Goal: Transaction & Acquisition: Purchase product/service

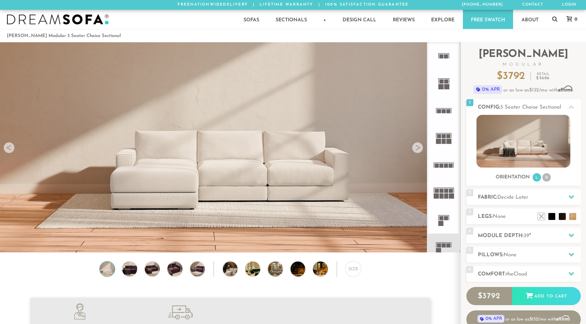
scroll to position [7914, 586]
click at [571, 218] on li at bounding box center [563, 206] width 28 height 28
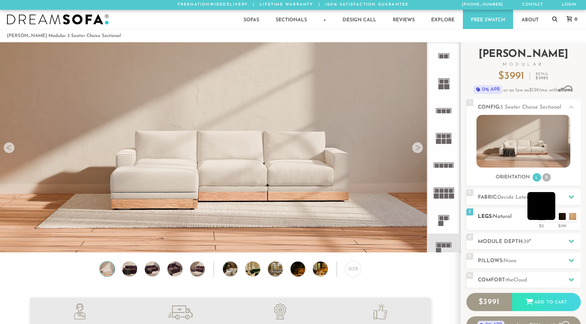
click at [548, 219] on li at bounding box center [542, 206] width 28 height 28
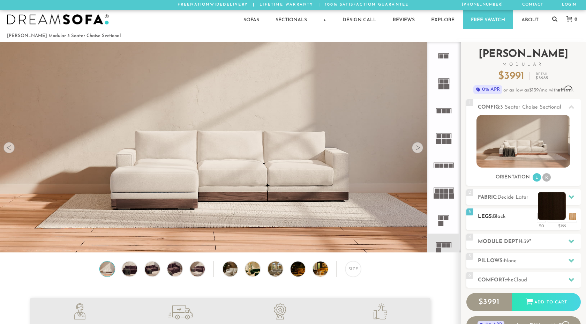
click at [564, 217] on li at bounding box center [552, 206] width 28 height 28
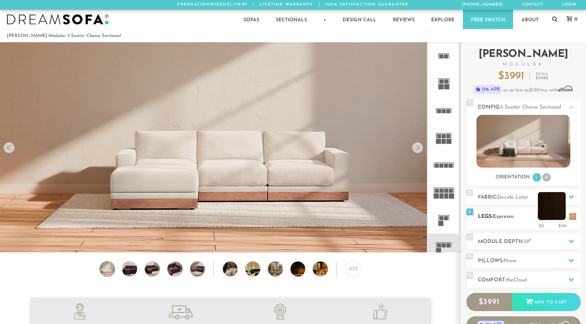
click at [563, 216] on li at bounding box center [552, 206] width 28 height 28
click at [574, 218] on li at bounding box center [563, 206] width 28 height 28
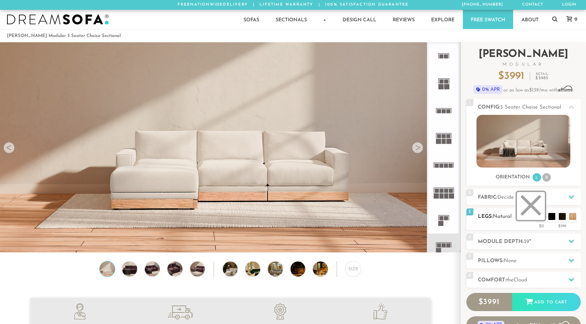
click at [540, 217] on li at bounding box center [531, 206] width 28 height 28
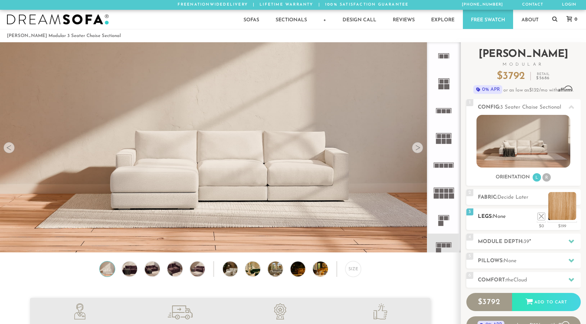
click at [572, 216] on li at bounding box center [563, 206] width 28 height 28
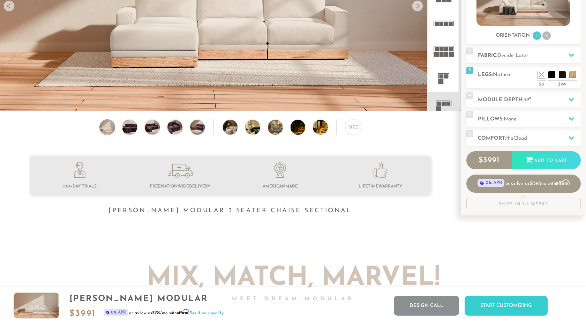
scroll to position [0, 0]
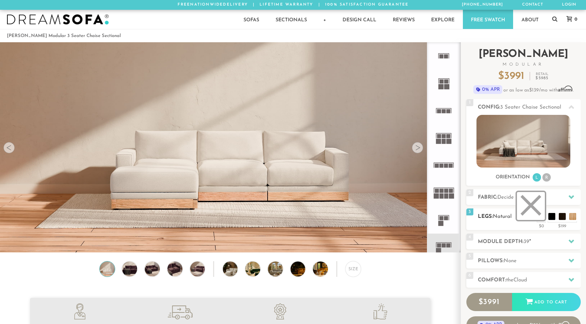
click at [540, 219] on li at bounding box center [531, 206] width 28 height 28
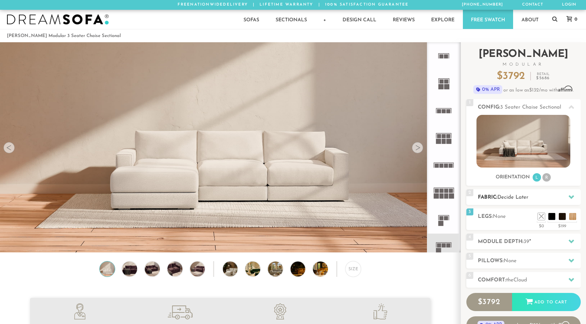
click at [549, 198] on h2 "Fabric: Decide Later" at bounding box center [529, 197] width 103 height 8
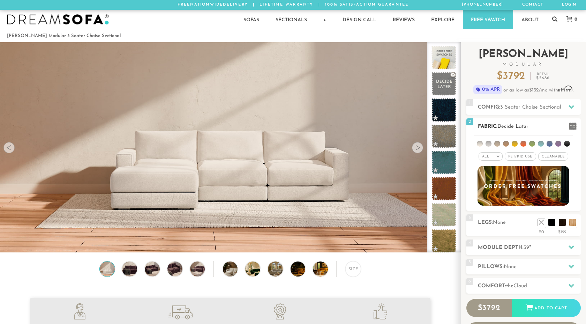
click at [528, 156] on span "Pet/Kid Use x" at bounding box center [520, 156] width 31 height 8
click at [526, 157] on span "Pet/Kid Use x" at bounding box center [520, 156] width 37 height 8
click at [552, 157] on span "Cleanable x" at bounding box center [554, 156] width 30 height 8
click at [492, 157] on div "All >" at bounding box center [488, 156] width 24 height 8
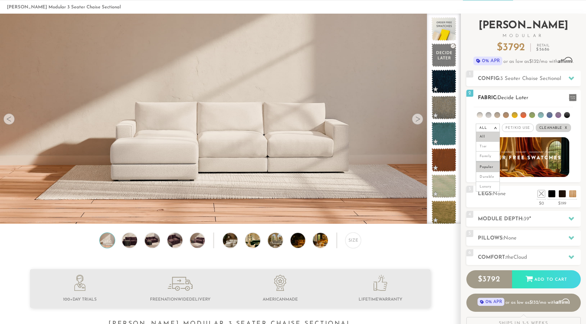
scroll to position [29, 0]
click at [491, 127] on div "All >" at bounding box center [488, 127] width 24 height 8
click at [564, 126] on span "Cleanable x" at bounding box center [553, 127] width 35 height 8
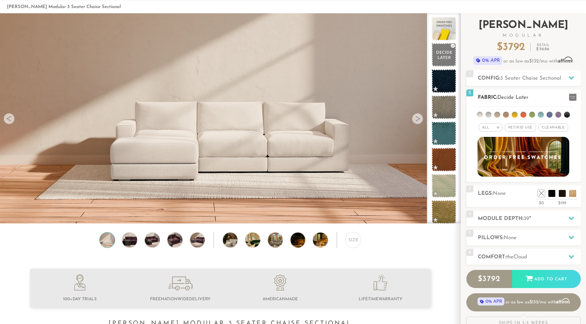
click at [562, 127] on span "Cleanable x" at bounding box center [554, 127] width 30 height 8
click at [567, 127] on em "x" at bounding box center [566, 128] width 3 height 4
click at [557, 126] on span "Cleanable x" at bounding box center [554, 127] width 30 height 8
click at [417, 121] on div at bounding box center [417, 118] width 11 height 11
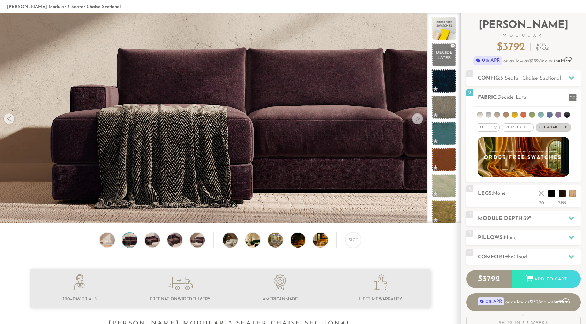
click at [417, 121] on div at bounding box center [417, 118] width 11 height 11
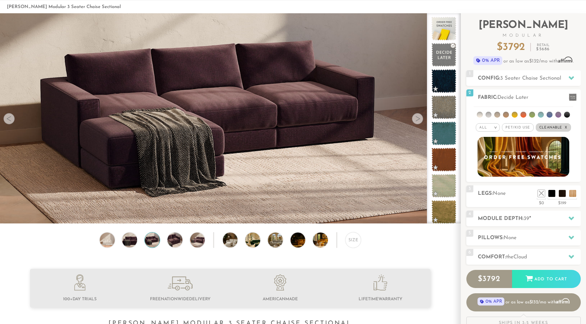
click at [417, 121] on div at bounding box center [417, 118] width 11 height 11
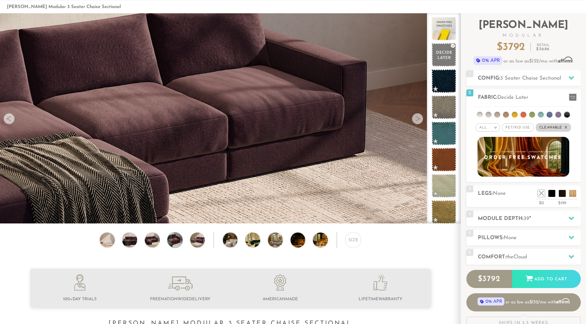
click at [417, 121] on div at bounding box center [417, 118] width 11 height 11
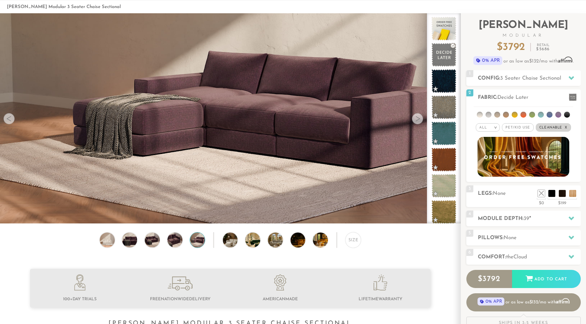
click at [417, 121] on div at bounding box center [417, 118] width 11 height 11
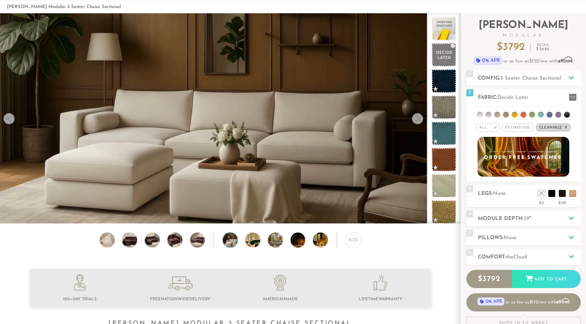
click at [417, 121] on div at bounding box center [417, 118] width 11 height 11
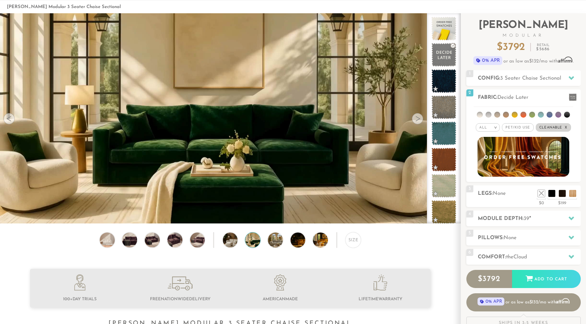
click at [417, 121] on div at bounding box center [417, 118] width 11 height 11
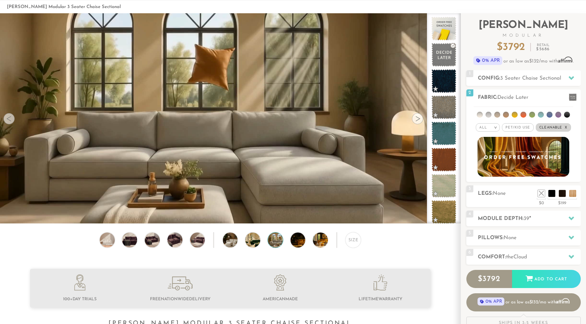
click at [417, 121] on div at bounding box center [417, 118] width 11 height 11
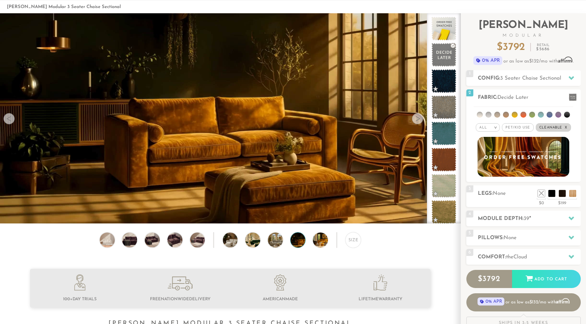
click at [417, 121] on div at bounding box center [417, 118] width 11 height 11
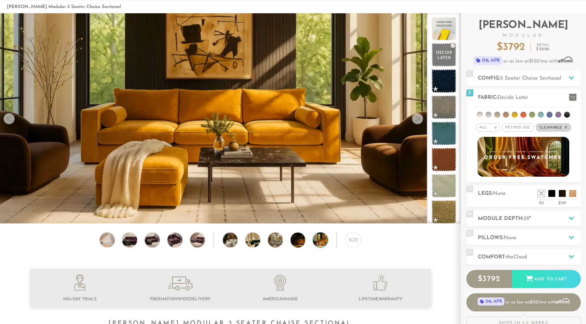
click at [417, 121] on div at bounding box center [417, 118] width 11 height 11
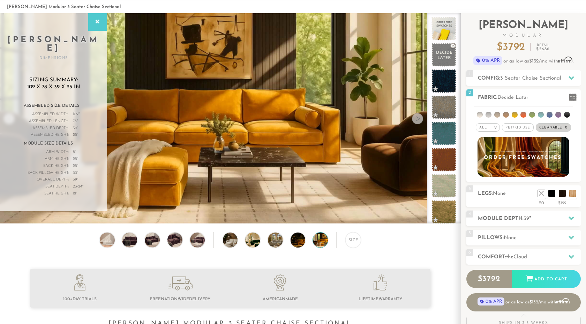
click at [417, 121] on div at bounding box center [417, 118] width 11 height 11
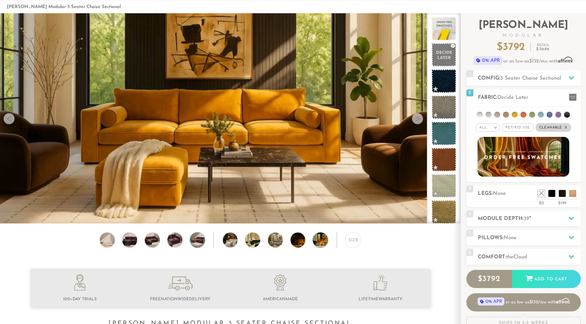
click at [196, 242] on img at bounding box center [197, 239] width 18 height 15
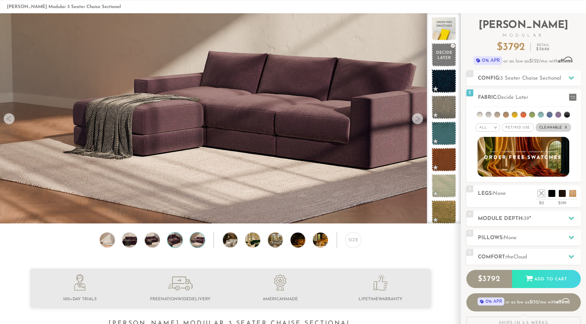
click at [173, 243] on img at bounding box center [175, 239] width 18 height 15
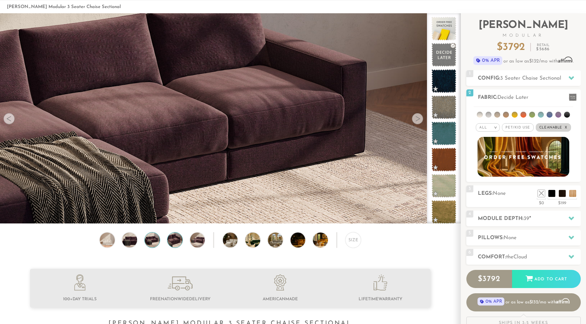
click at [159, 245] on img at bounding box center [152, 239] width 18 height 15
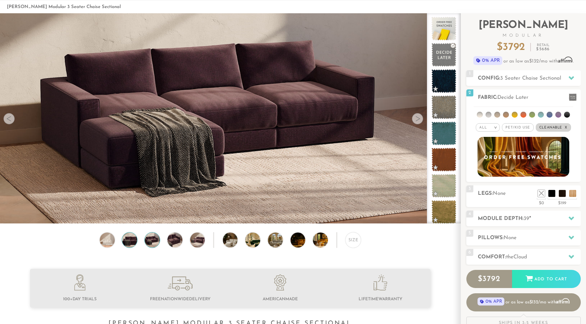
click at [129, 242] on img at bounding box center [130, 239] width 18 height 15
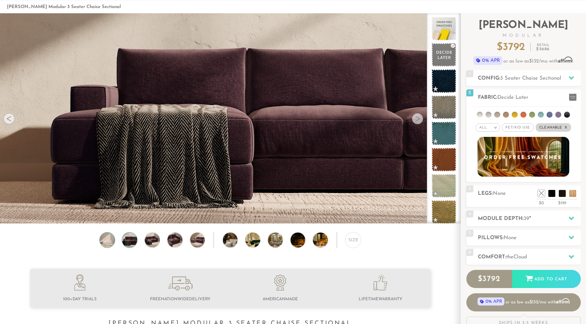
click at [103, 242] on img at bounding box center [107, 239] width 18 height 15
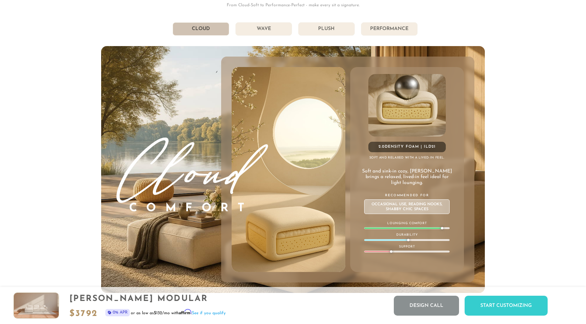
scroll to position [3883, 0]
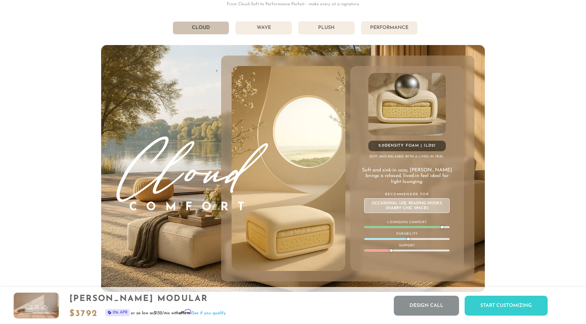
click at [317, 28] on li "Plush" at bounding box center [326, 27] width 57 height 13
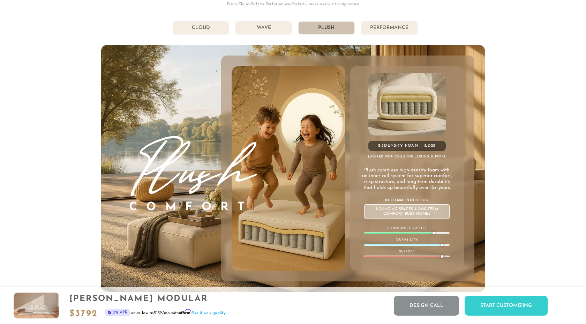
click at [212, 28] on li "Cloud" at bounding box center [201, 27] width 57 height 13
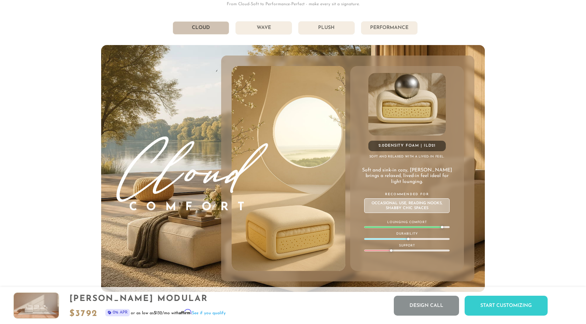
click at [251, 25] on li "Wave" at bounding box center [264, 27] width 57 height 13
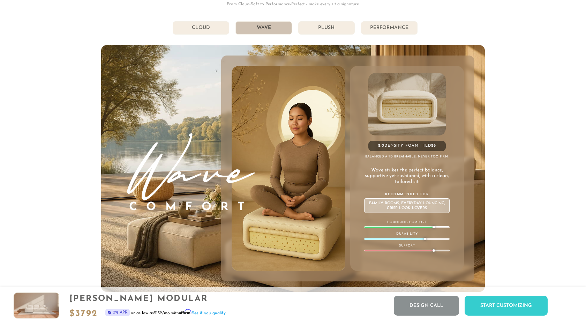
click at [198, 28] on li "Cloud" at bounding box center [201, 27] width 57 height 13
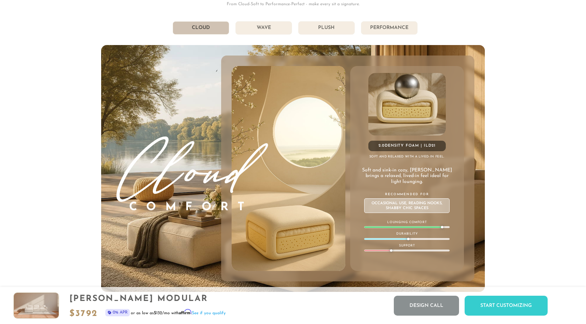
click at [326, 29] on li "Plush" at bounding box center [326, 27] width 57 height 13
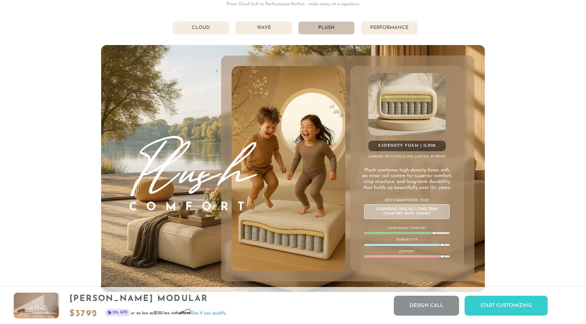
click at [206, 30] on li "Cloud" at bounding box center [201, 27] width 57 height 13
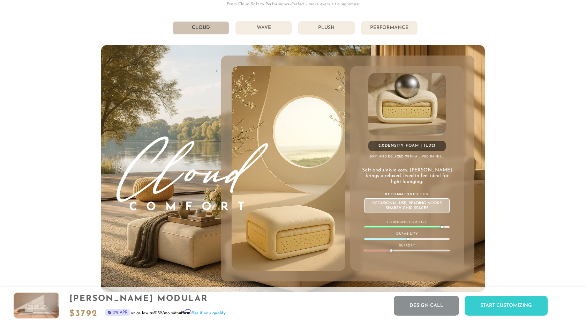
click at [382, 27] on li "Performance" at bounding box center [389, 27] width 57 height 13
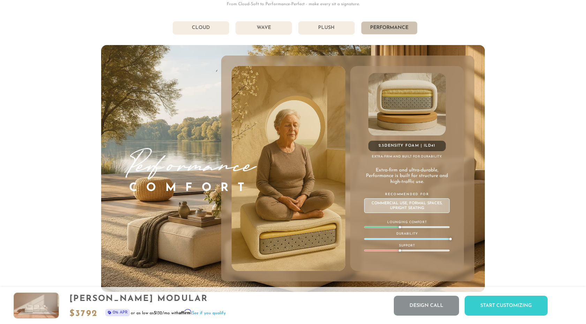
click at [347, 26] on li "Plush" at bounding box center [326, 27] width 57 height 13
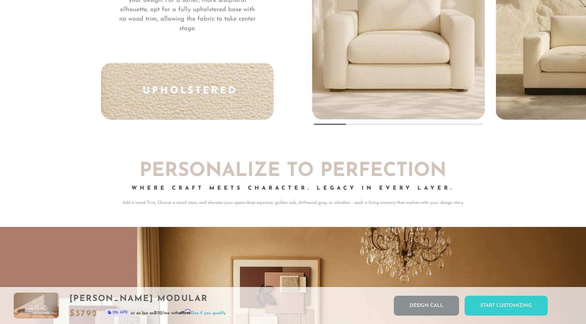
scroll to position [5235, 0]
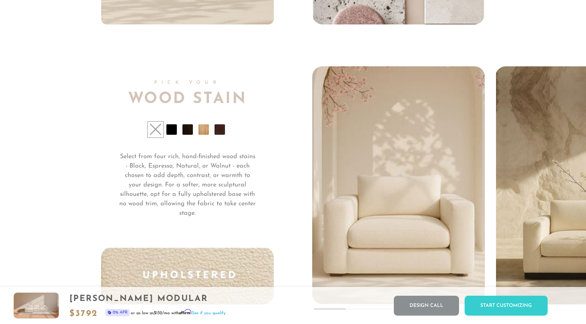
click at [201, 129] on li at bounding box center [204, 129] width 10 height 10
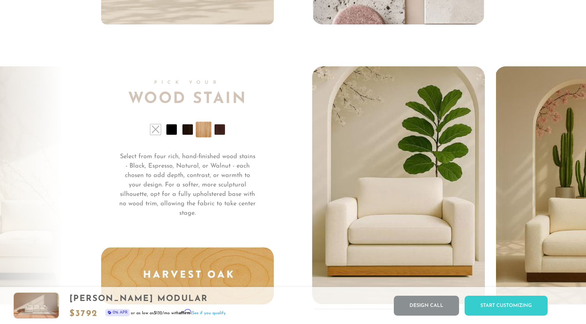
click at [154, 129] on li at bounding box center [155, 129] width 10 height 10
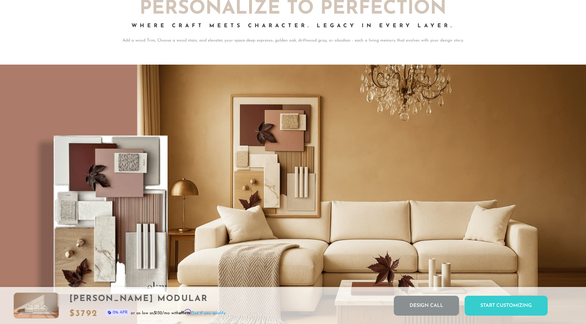
scroll to position [5668, 0]
